Goal: Task Accomplishment & Management: Manage account settings

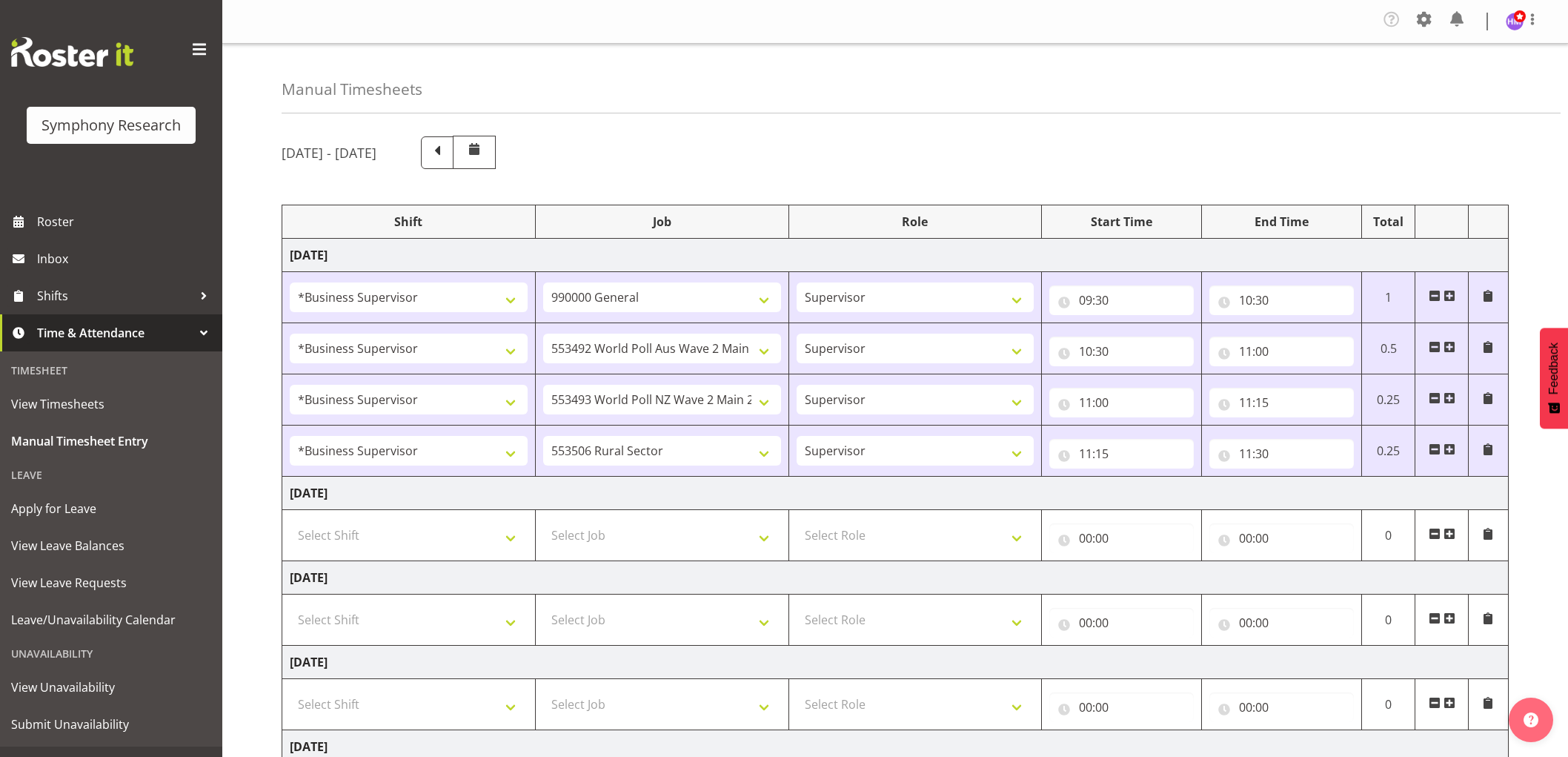
select select "1607"
select select "743"
select select "1607"
select select "10499"
select select "1607"
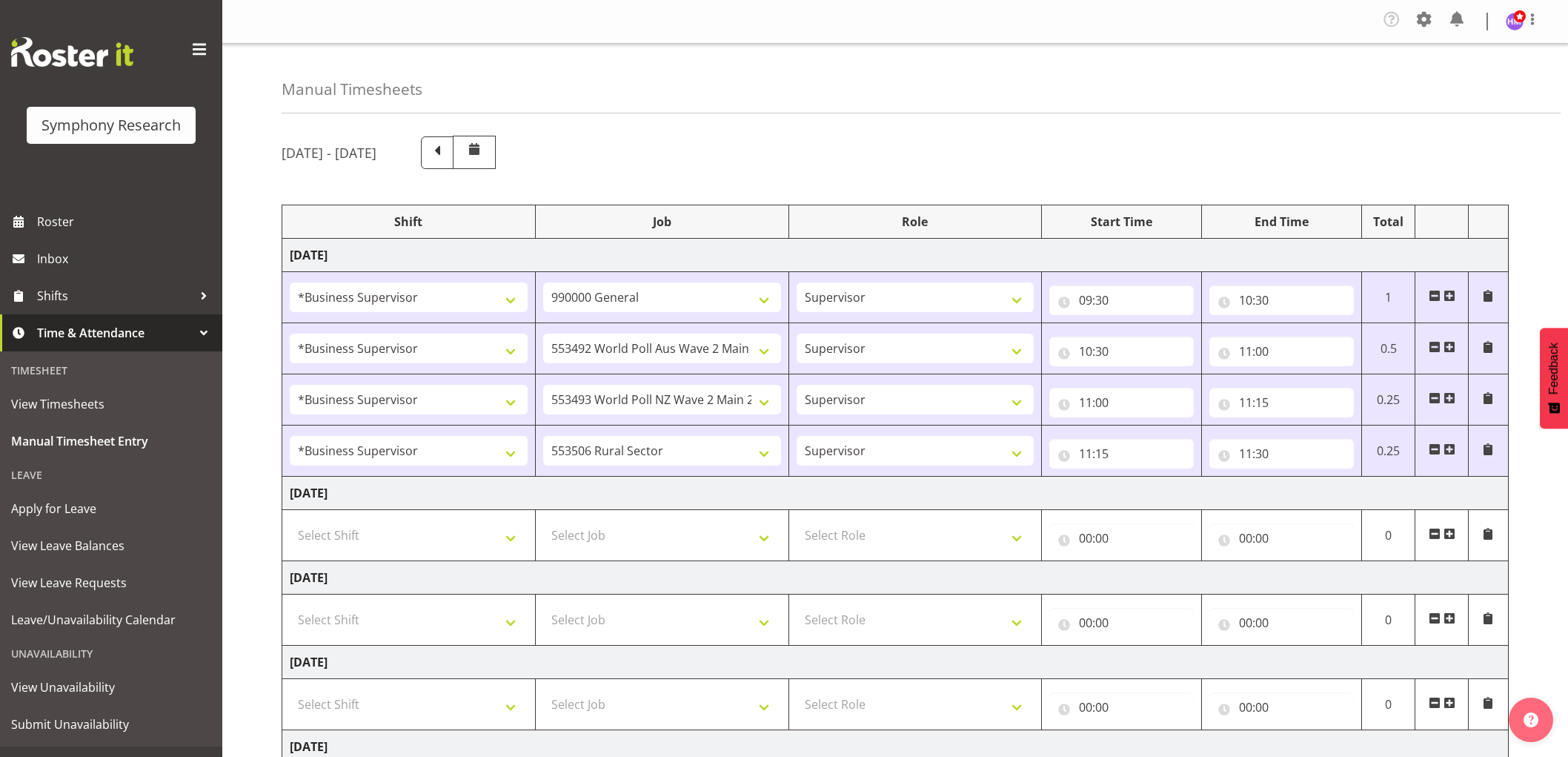
select select "10527"
select select "1607"
select select "10587"
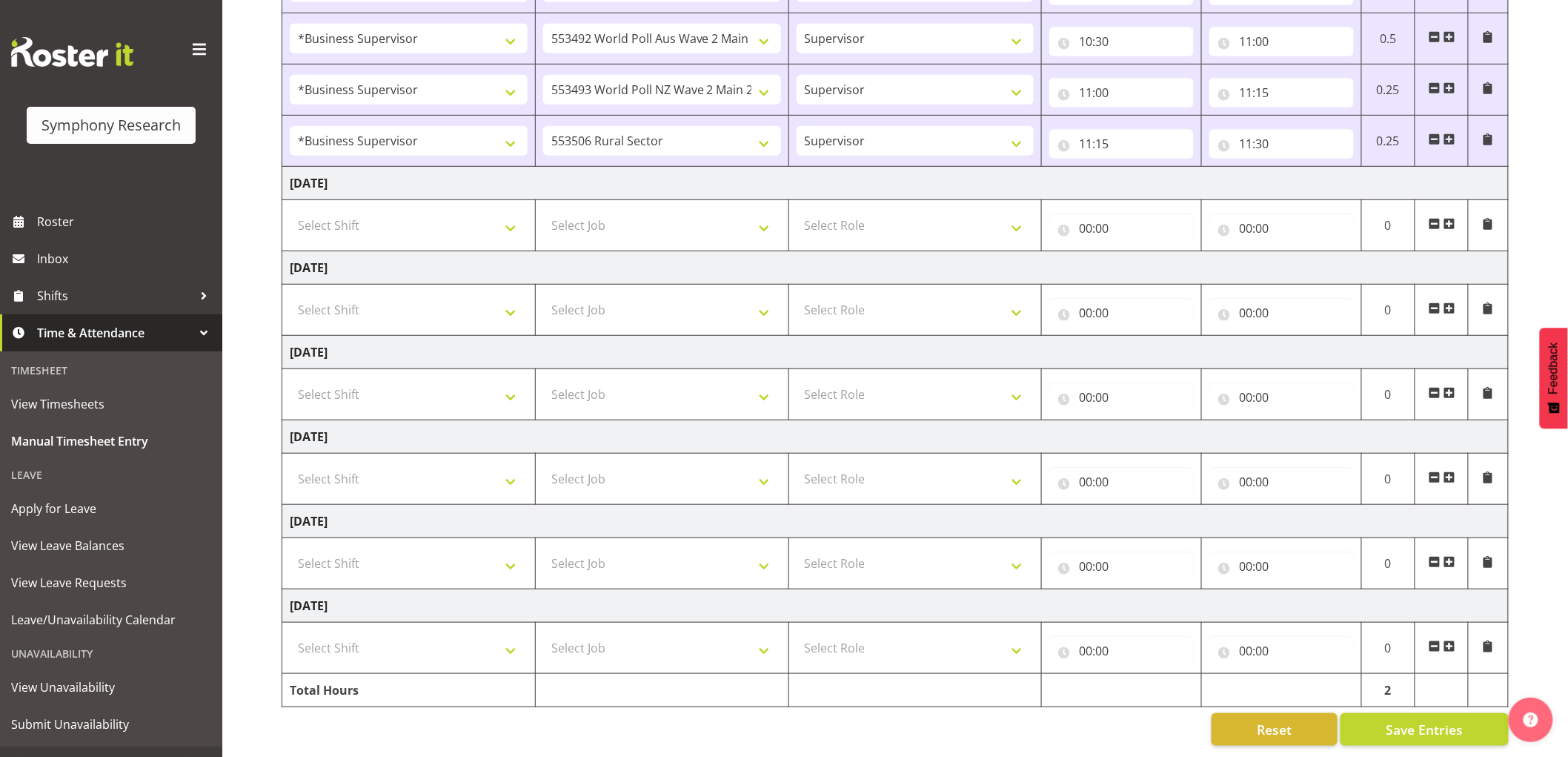
scroll to position [324, 0]
click at [1446, 133] on span at bounding box center [1449, 139] width 12 height 12
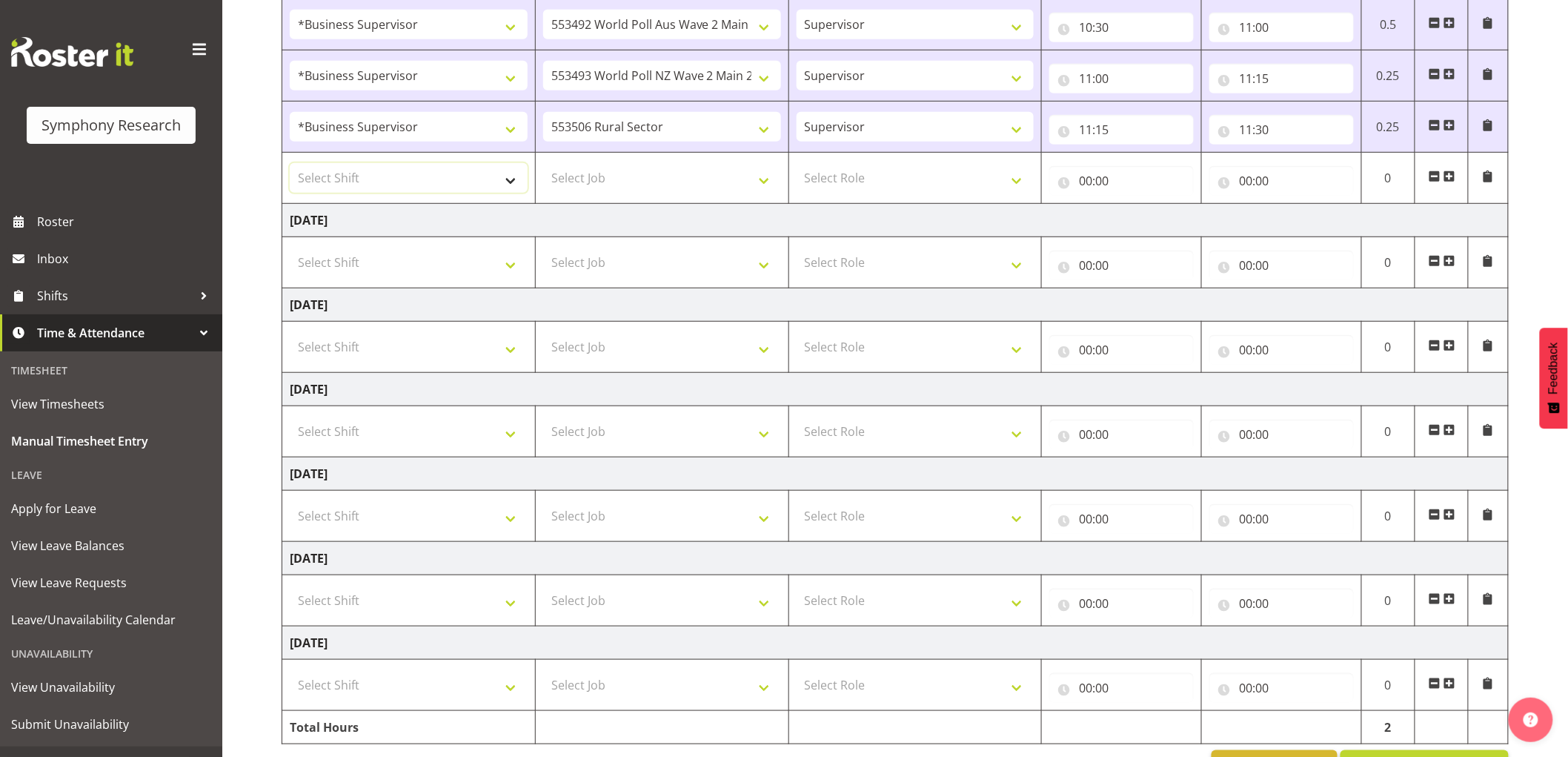
click at [434, 187] on select "Select Shift !!Weekend Residential (Roster IT Shift Label) *Business 9/10am ~ 4…" at bounding box center [409, 178] width 238 height 30
select select "1607"
click at [289, 164] on select "Select Shift !!Weekend Residential (Roster IT Shift Label) *Business 9/10am ~ 4…" at bounding box center [409, 178] width 238 height 30
click at [656, 187] on select "Select Job 550060 IF Admin 553492 World Poll Aus Wave 2 Main 2025 553493 World …" at bounding box center [663, 178] width 238 height 30
select select "2379"
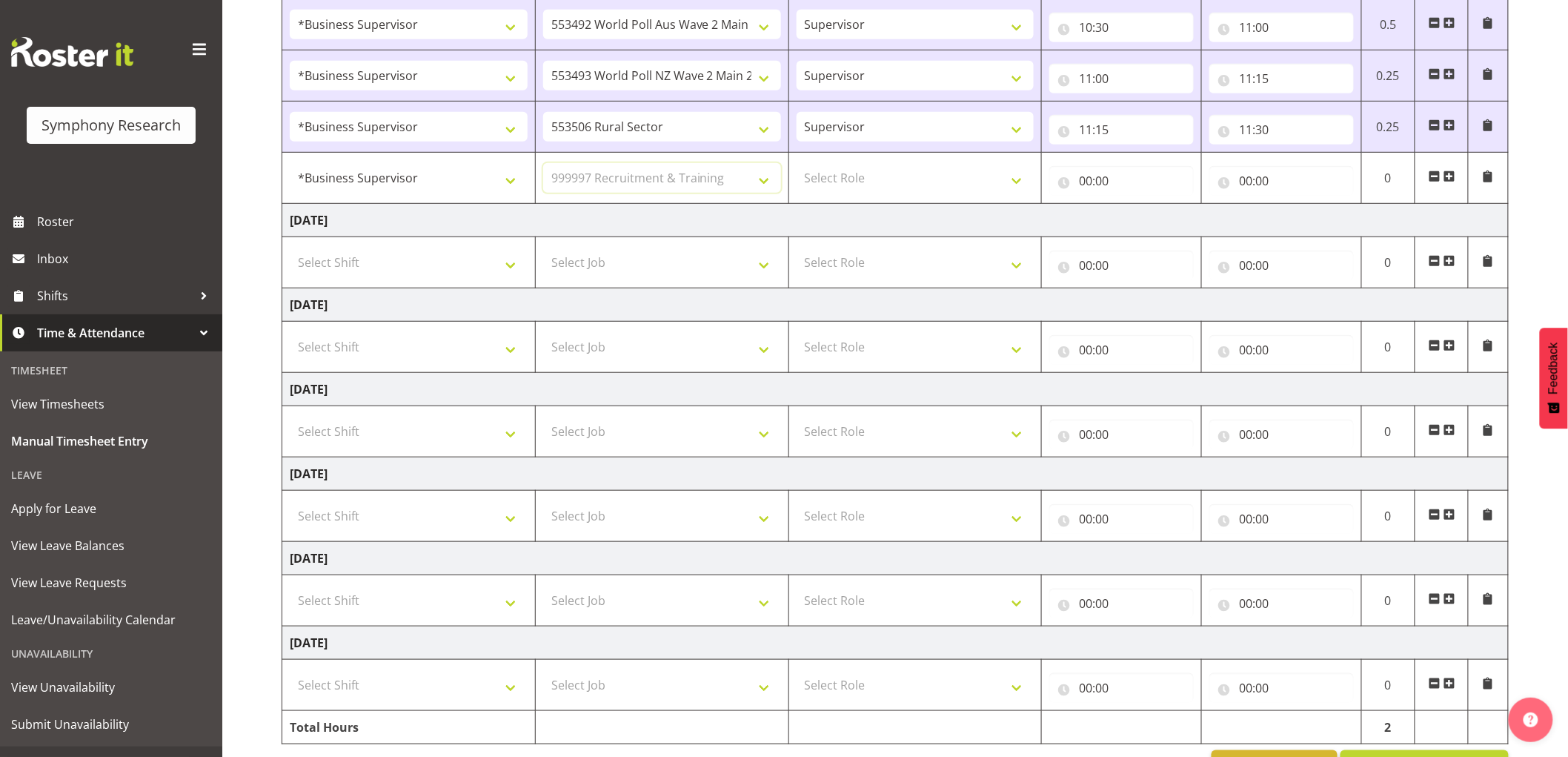
click at [543, 164] on select "Select Job 550060 IF Admin 553492 World Poll Aus Wave 2 Main 2025 553493 World …" at bounding box center [663, 178] width 238 height 30
drag, startPoint x: 833, startPoint y: 164, endPoint x: 845, endPoint y: 172, distance: 14.4
click at [834, 164] on select "Select Role Supervisor Interviewing Briefing" at bounding box center [916, 178] width 238 height 30
select select "45"
click at [797, 164] on select "Select Role Supervisor Interviewing Briefing" at bounding box center [916, 178] width 238 height 30
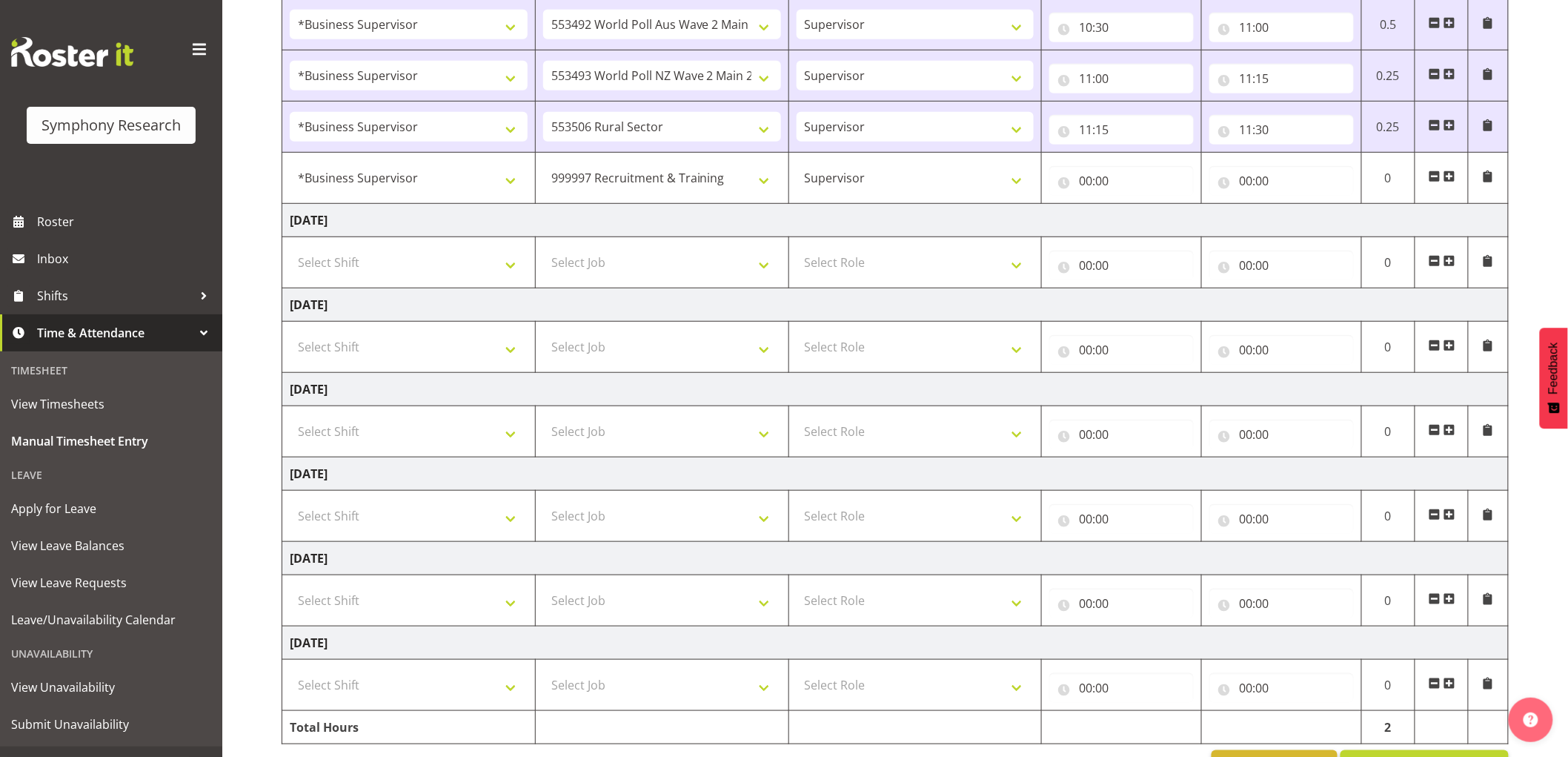
drag, startPoint x: 1076, startPoint y: 200, endPoint x: 1086, endPoint y: 200, distance: 10.0
click at [1076, 200] on td "00:00 00 01 02 03 04 05 06 07 08 09 10 11 12 13 14 15 16 17 18 19 20 21 22 23 :…" at bounding box center [1122, 178] width 160 height 51
click at [1073, 191] on input "00:00" at bounding box center [1121, 181] width 144 height 30
click at [1144, 219] on select "00 01 02 03 04 05 06 07 08 09 10 11 12 13 14 15 16 17 18 19 20 21 22 23" at bounding box center [1151, 220] width 34 height 30
select select "11"
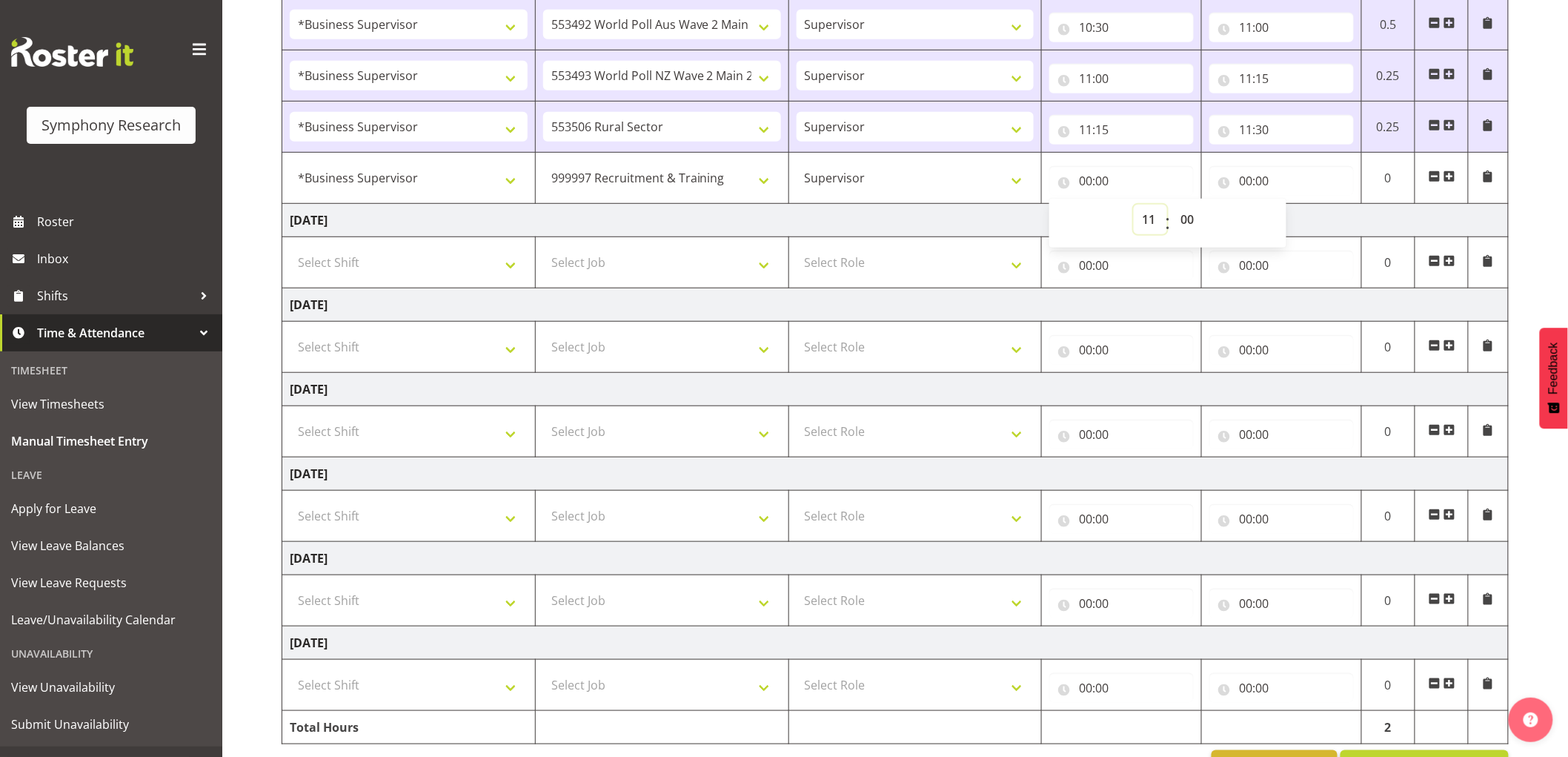
click at [1134, 205] on select "00 01 02 03 04 05 06 07 08 09 10 11 12 13 14 15 16 17 18 19 20 21 22 23" at bounding box center [1151, 220] width 34 height 30
type input "11:00"
click at [1182, 226] on select "00 01 02 03 04 05 06 07 08 09 10 11 12 13 14 15 16 17 18 19 20 21 22 23 24 25 2…" at bounding box center [1189, 220] width 34 height 30
select select "30"
click at [1173, 205] on select "00 01 02 03 04 05 06 07 08 09 10 11 12 13 14 15 16 17 18 19 20 21 22 23 24 25 2…" at bounding box center [1189, 220] width 34 height 30
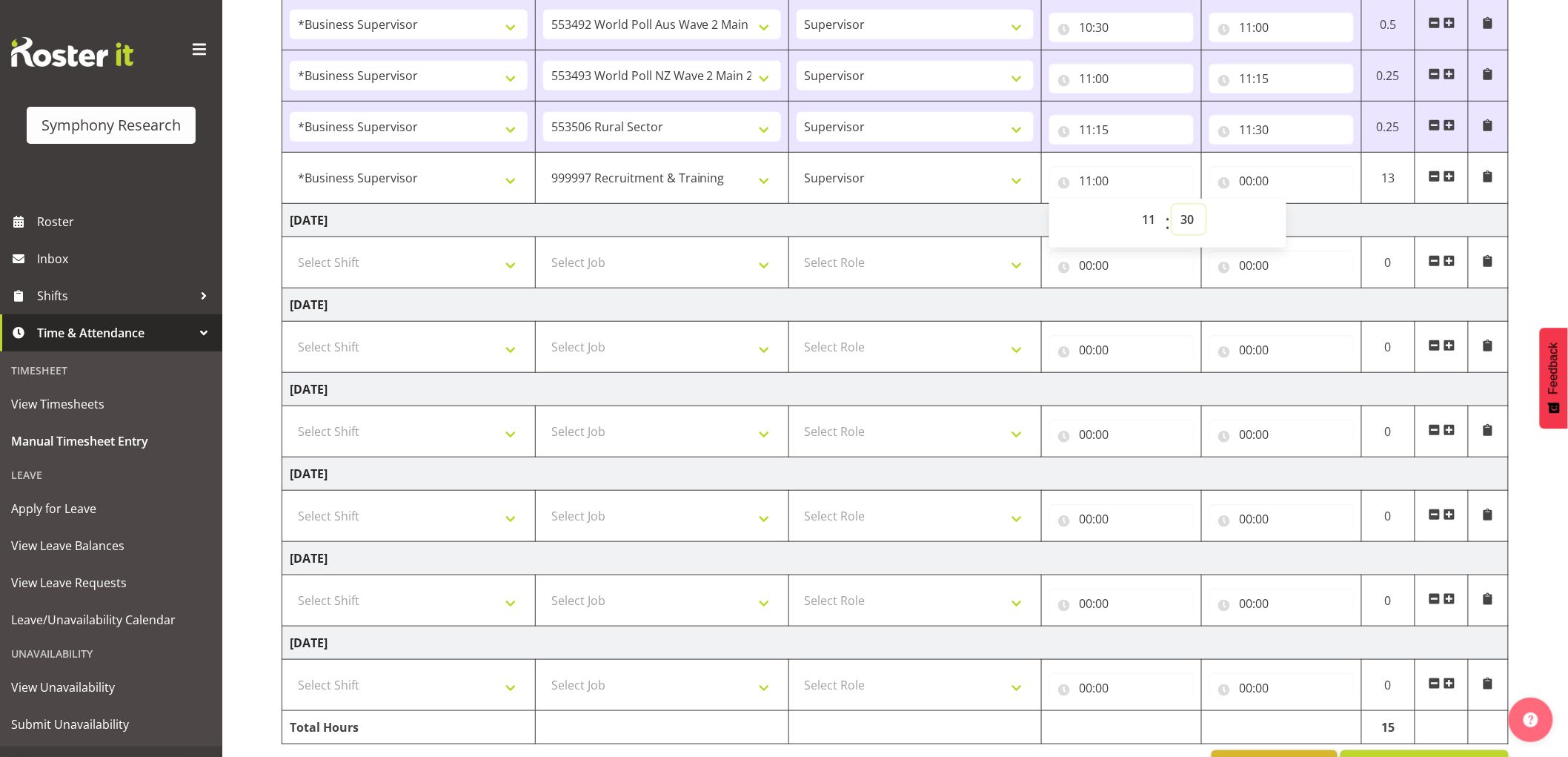
type input "11:30"
click at [1262, 188] on input "00:00" at bounding box center [1281, 181] width 144 height 30
drag, startPoint x: 1312, startPoint y: 223, endPoint x: 1320, endPoint y: 226, distance: 8.5
click at [1314, 223] on select "00 01 02 03 04 05 06 07 08 09 10 11 12 13 14 15 16 17 18 19 20 21 22 23" at bounding box center [1311, 220] width 34 height 30
select select "13"
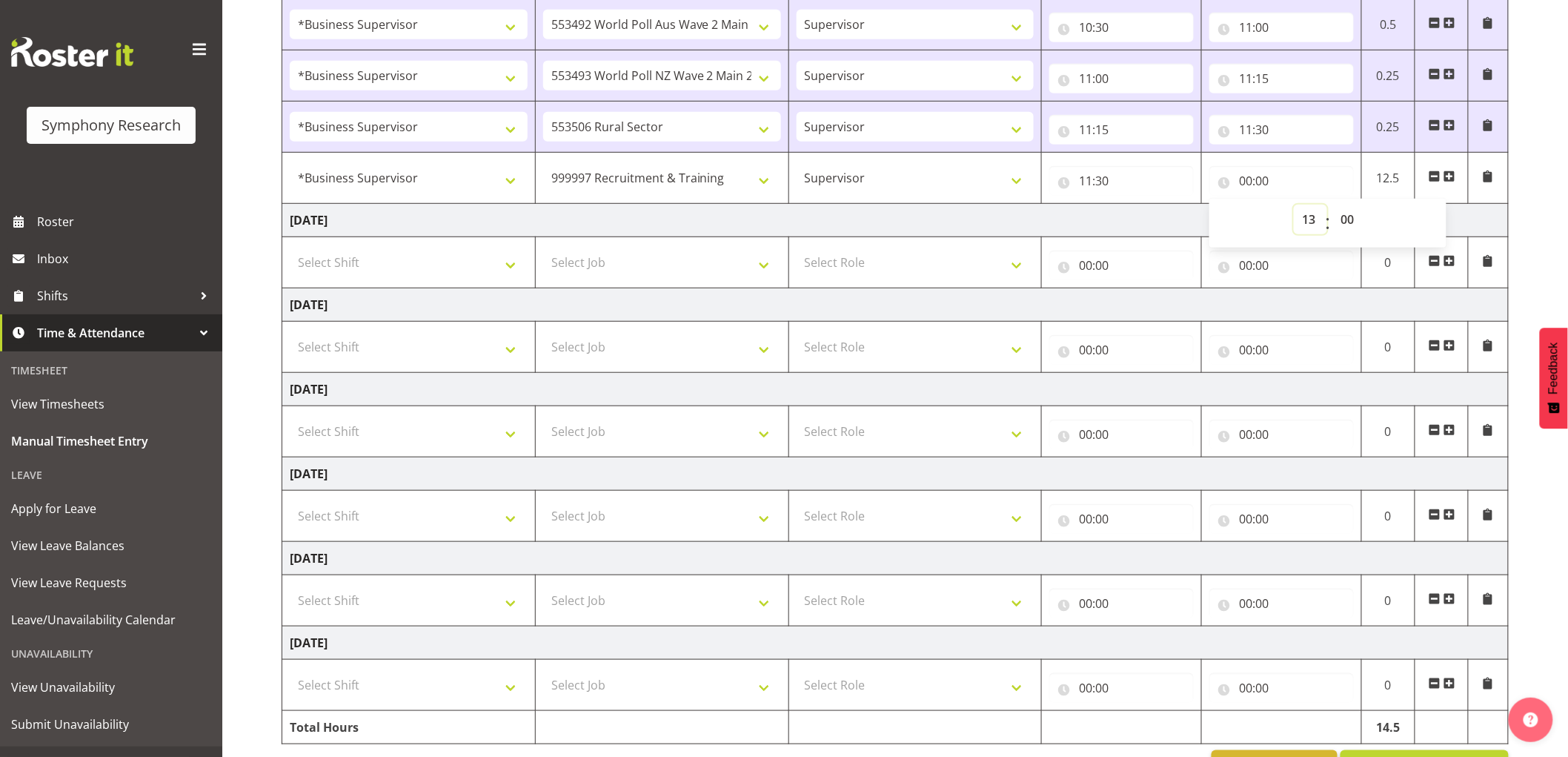
click at [1294, 205] on select "00 01 02 03 04 05 06 07 08 09 10 11 12 13 14 15 16 17 18 19 20 21 22 23" at bounding box center [1311, 220] width 34 height 30
type input "13:00"
click at [1359, 226] on select "00 01 02 03 04 05 06 07 08 09 10 11 12 13 14 15 16 17 18 19 20 21 22 23 24 25 2…" at bounding box center [1349, 220] width 34 height 30
select select "30"
click at [1333, 205] on select "00 01 02 03 04 05 06 07 08 09 10 11 12 13 14 15 16 17 18 19 20 21 22 23 24 25 2…" at bounding box center [1349, 220] width 34 height 30
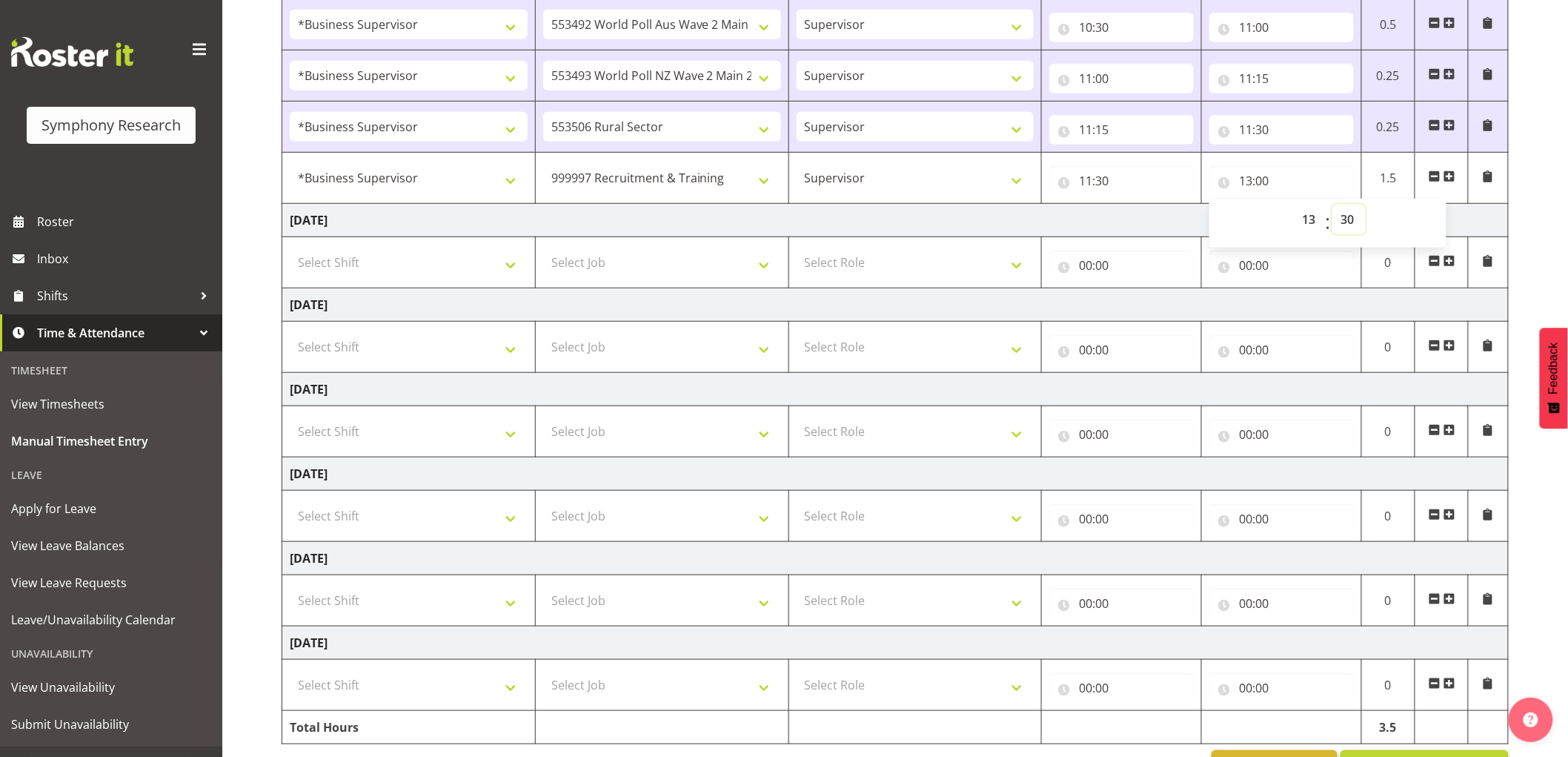
type input "13:30"
click at [1067, 235] on td "[DATE]" at bounding box center [895, 221] width 1226 height 34
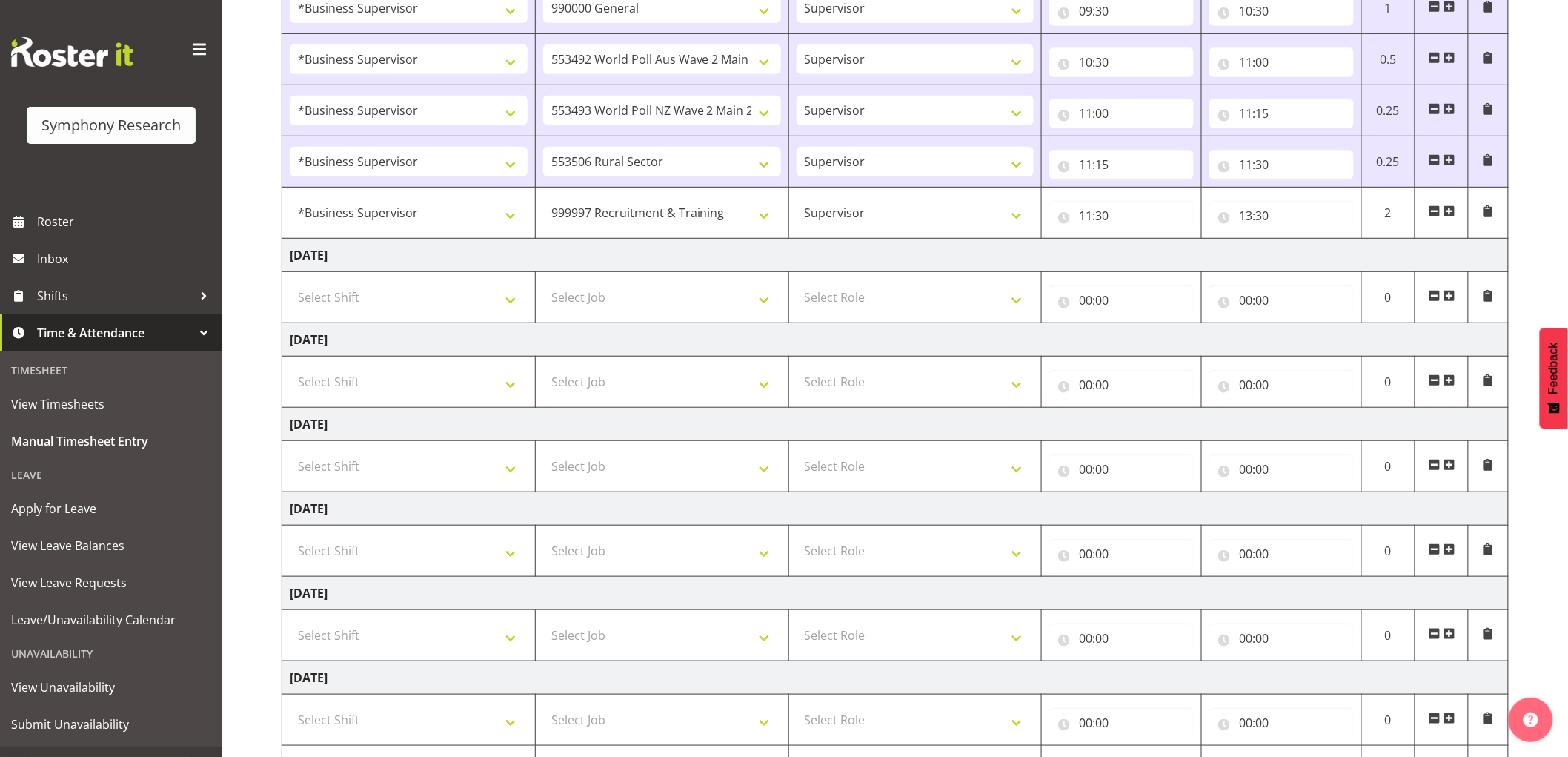
scroll to position [375, 0]
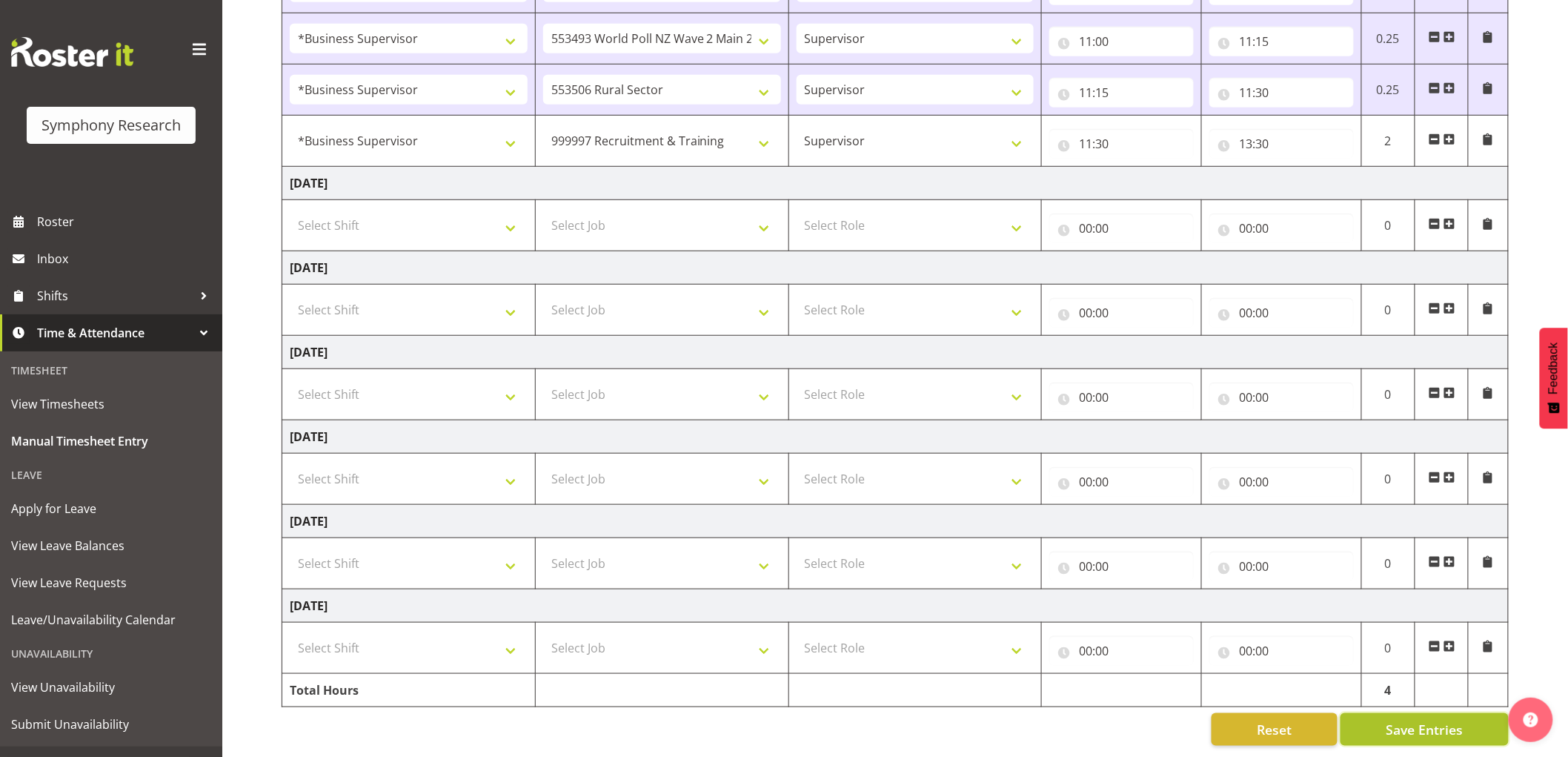
click at [1426, 720] on span "Save Entries" at bounding box center [1424, 729] width 77 height 20
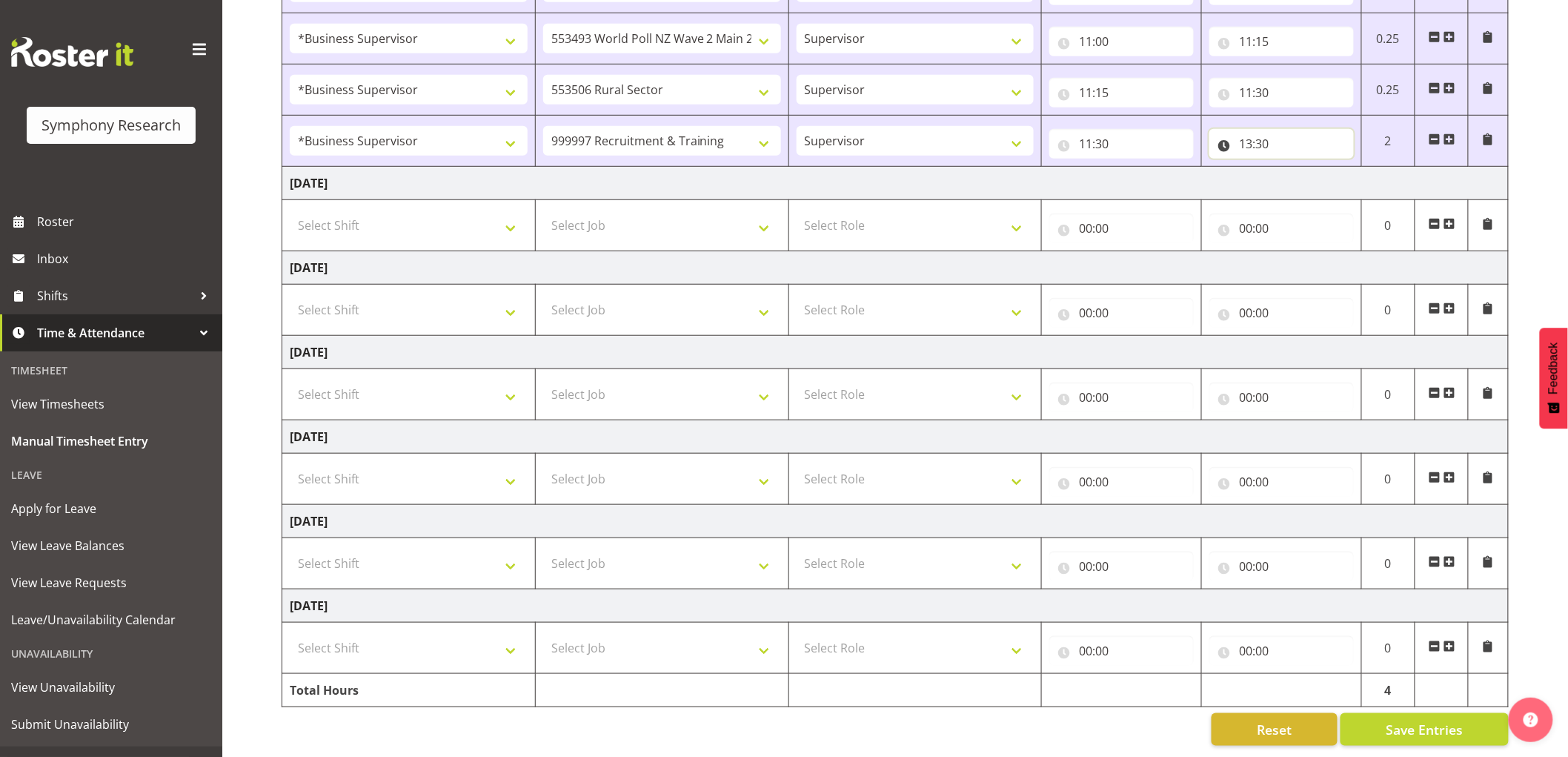
click at [1265, 137] on input "13:30" at bounding box center [1281, 144] width 144 height 30
click at [1359, 171] on select "00 01 02 03 04 05 06 07 08 09 10 11 12 13 14 15 16 17 18 19 20 21 22 23 24 25 2…" at bounding box center [1349, 182] width 34 height 30
select select "5"
click at [1333, 168] on select "00 01 02 03 04 05 06 07 08 09 10 11 12 13 14 15 16 17 18 19 20 21 22 23 24 25 2…" at bounding box center [1349, 182] width 34 height 30
type input "13:05"
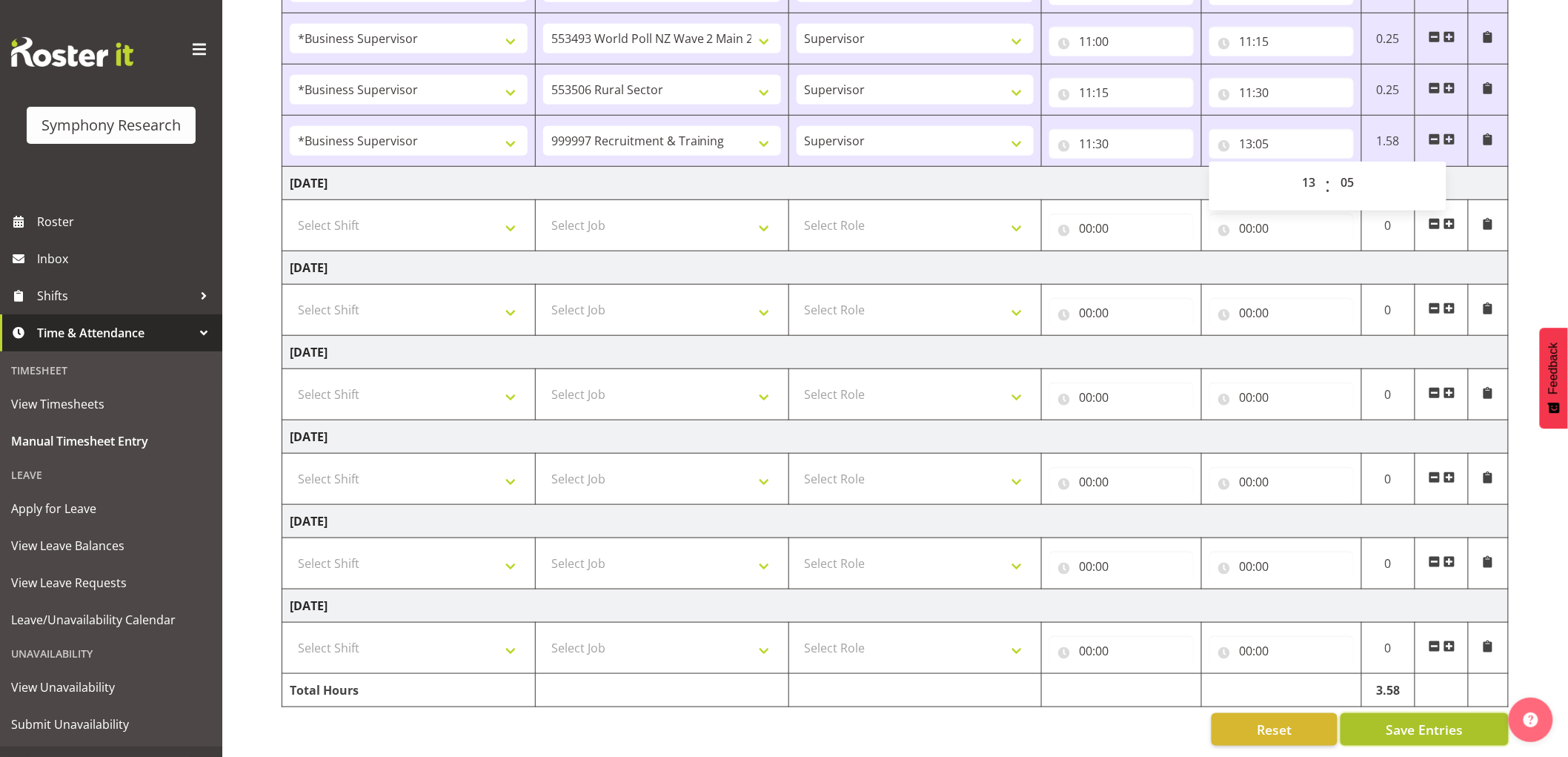
click at [1407, 713] on button "Save Entries" at bounding box center [1425, 729] width 168 height 33
